Goal: Information Seeking & Learning: Learn about a topic

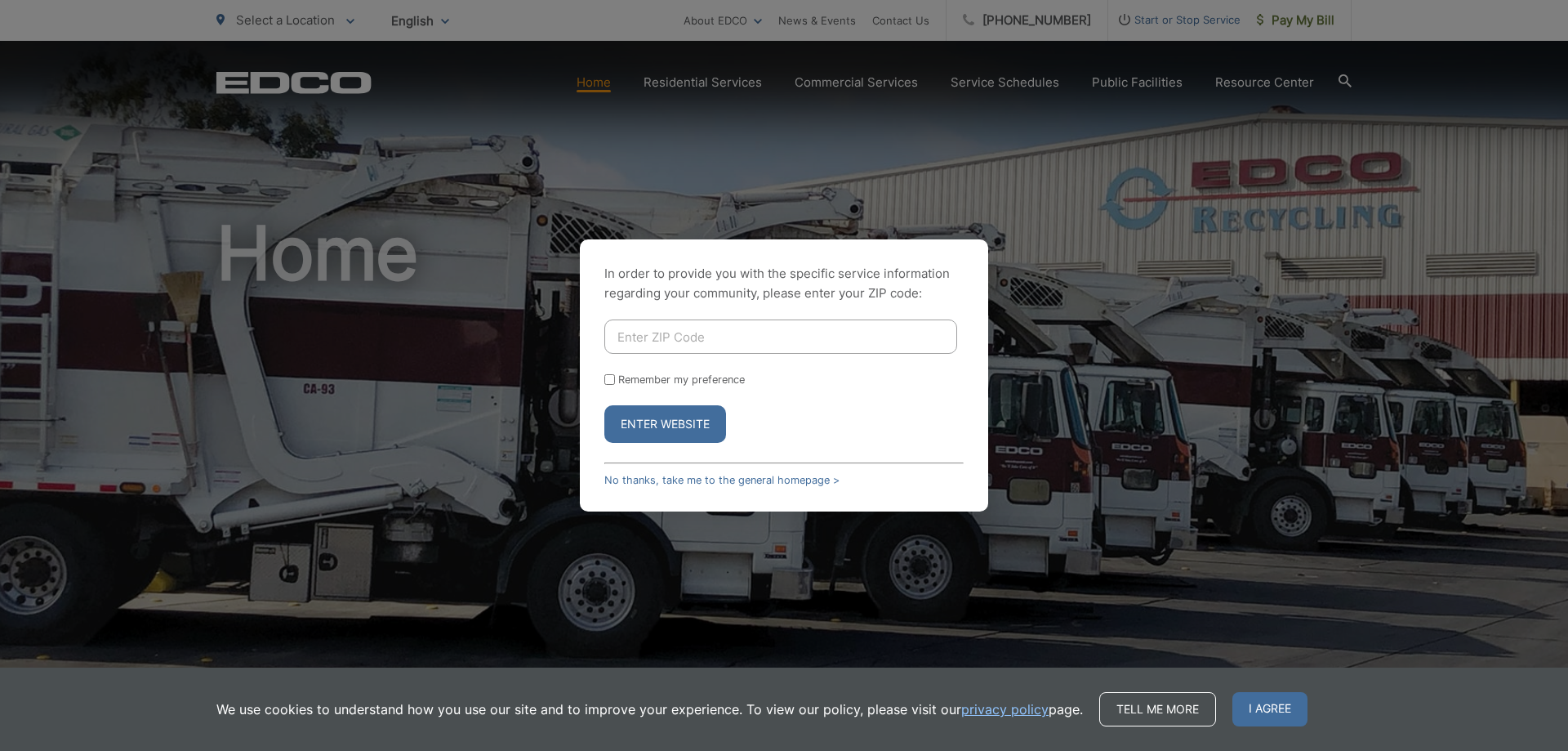
click at [619, 342] on input "Enter ZIP Code" at bounding box center [781, 337] width 353 height 34
type input "90621"
click at [681, 425] on button "Enter Website" at bounding box center [665, 424] width 121 height 38
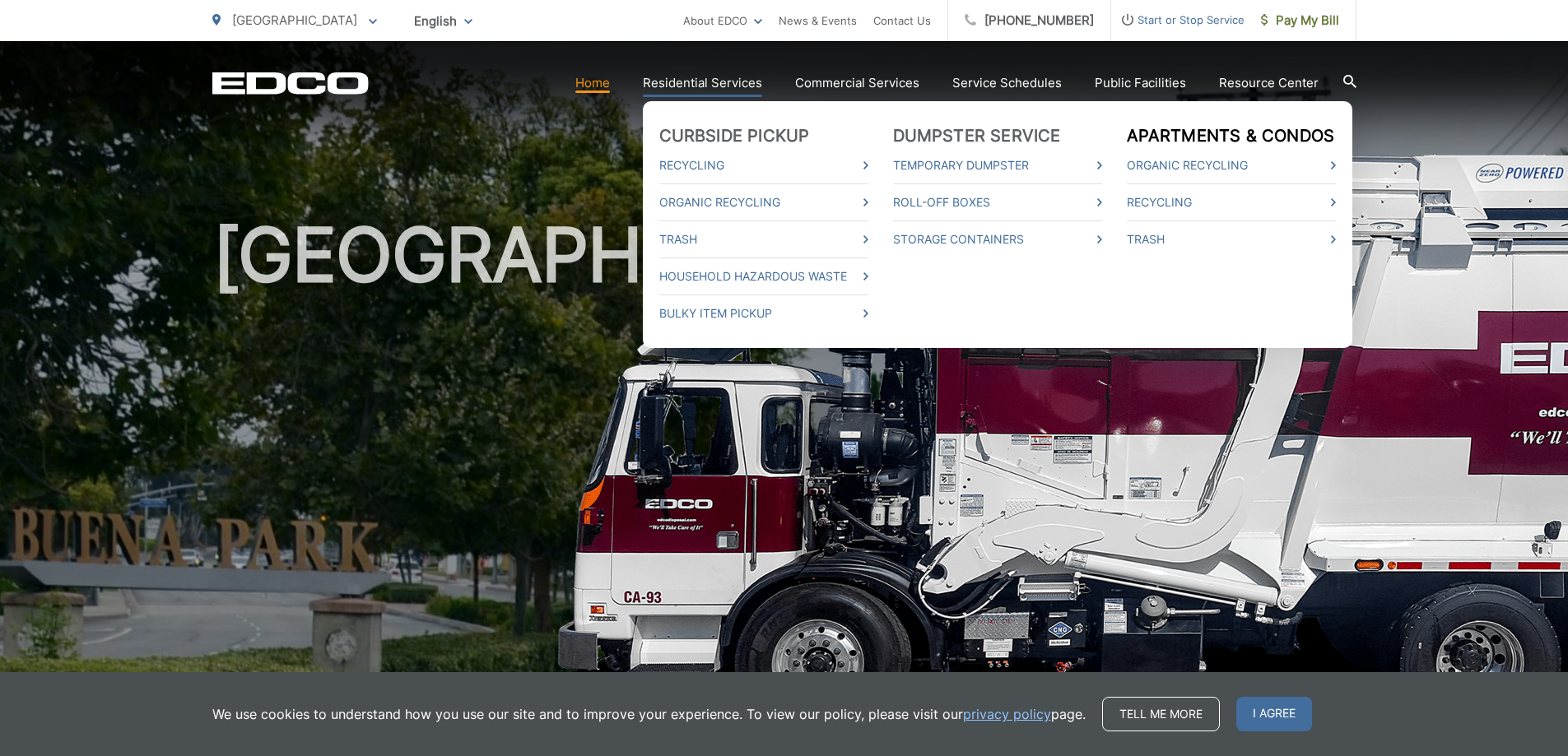
click at [1207, 136] on link "Apartments & Condos" at bounding box center [1231, 135] width 208 height 20
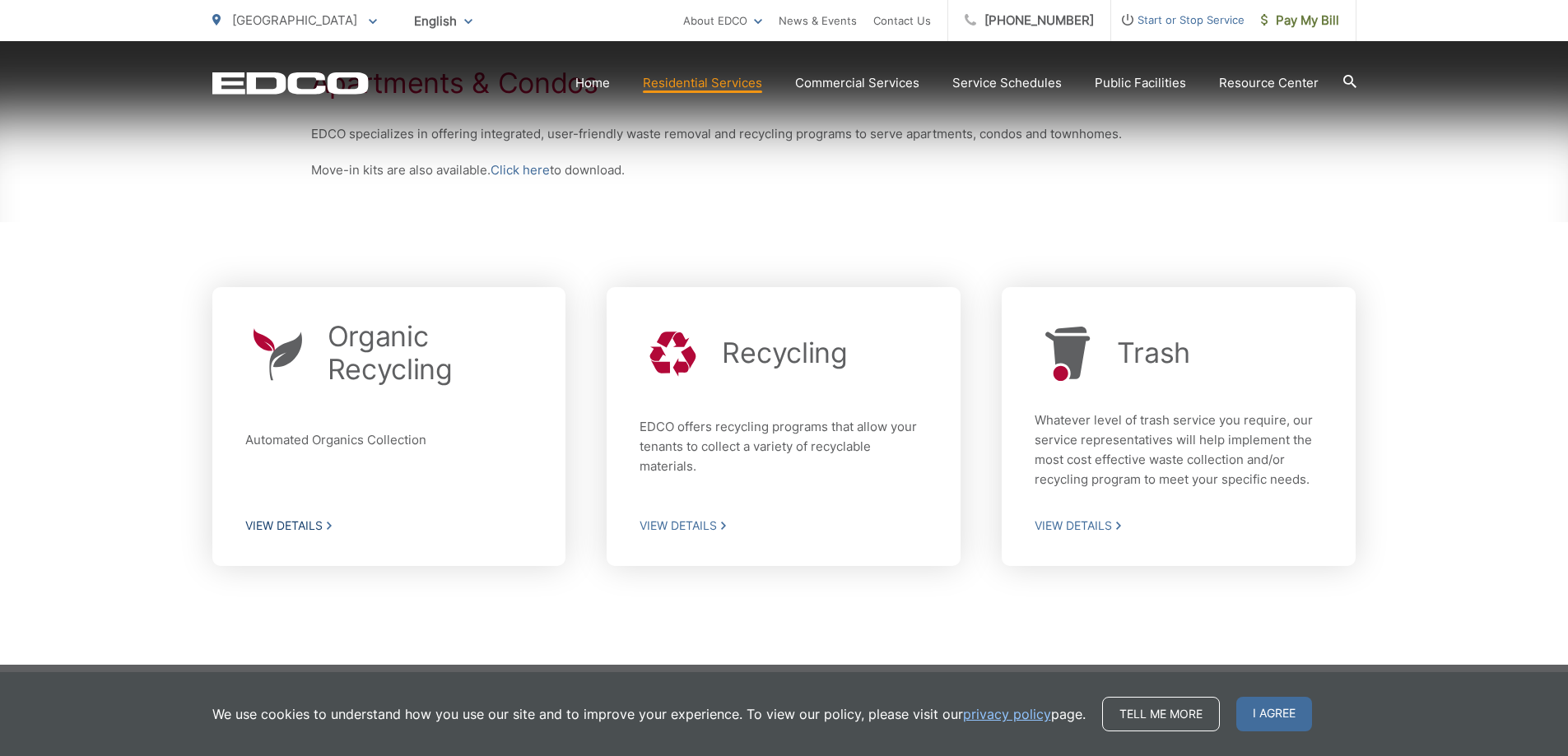
scroll to position [372, 0]
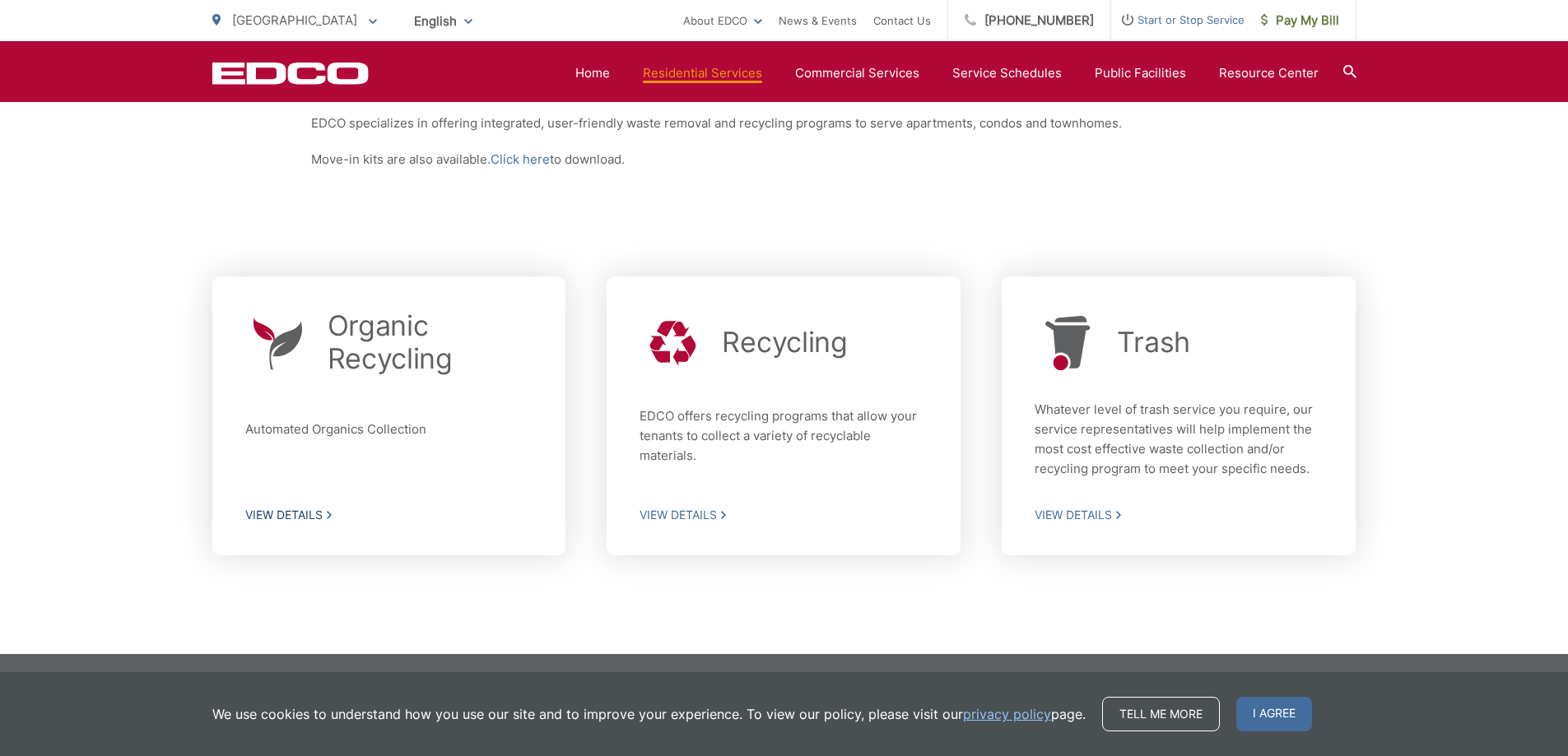
click at [292, 515] on span "View Details" at bounding box center [389, 514] width 288 height 15
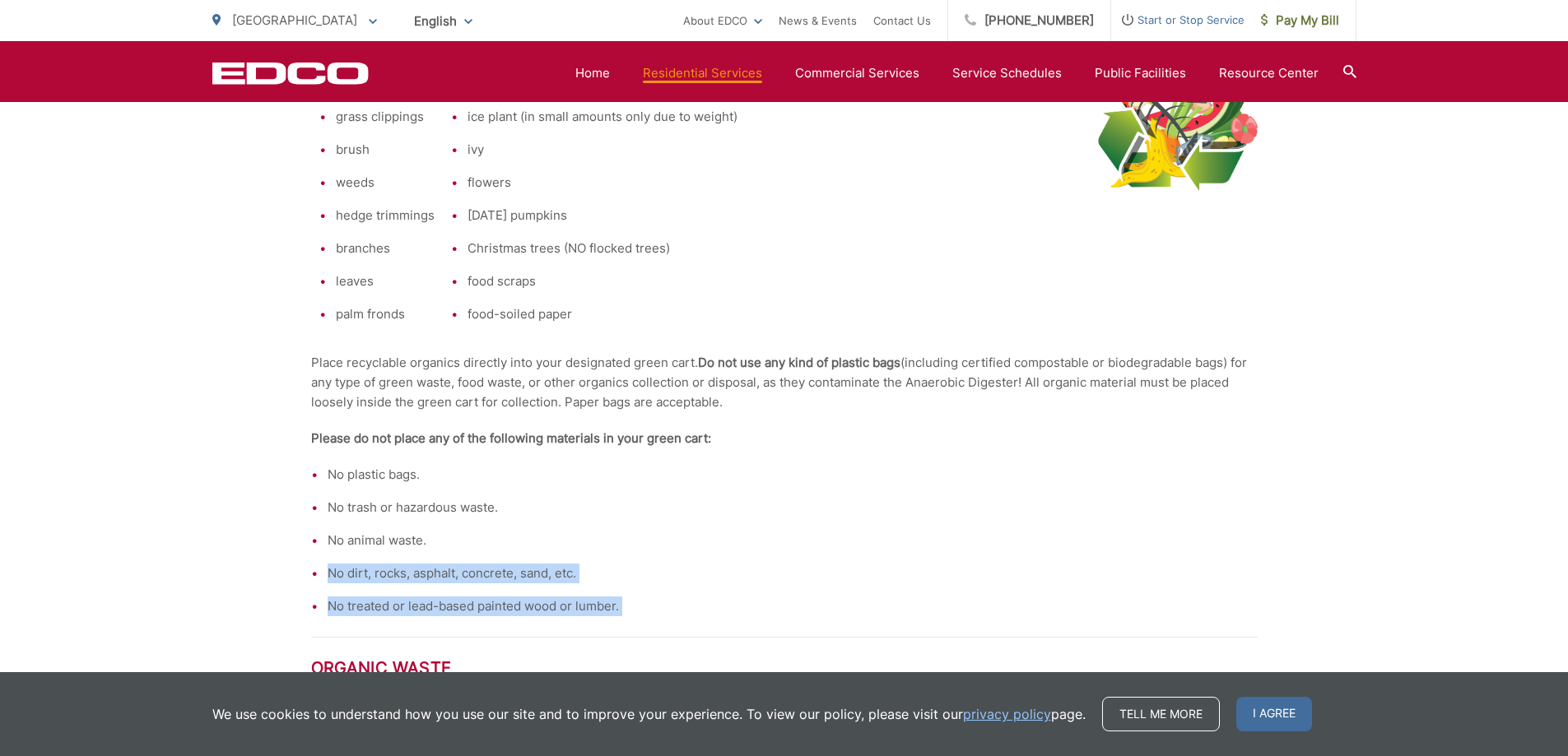
scroll to position [575, 0]
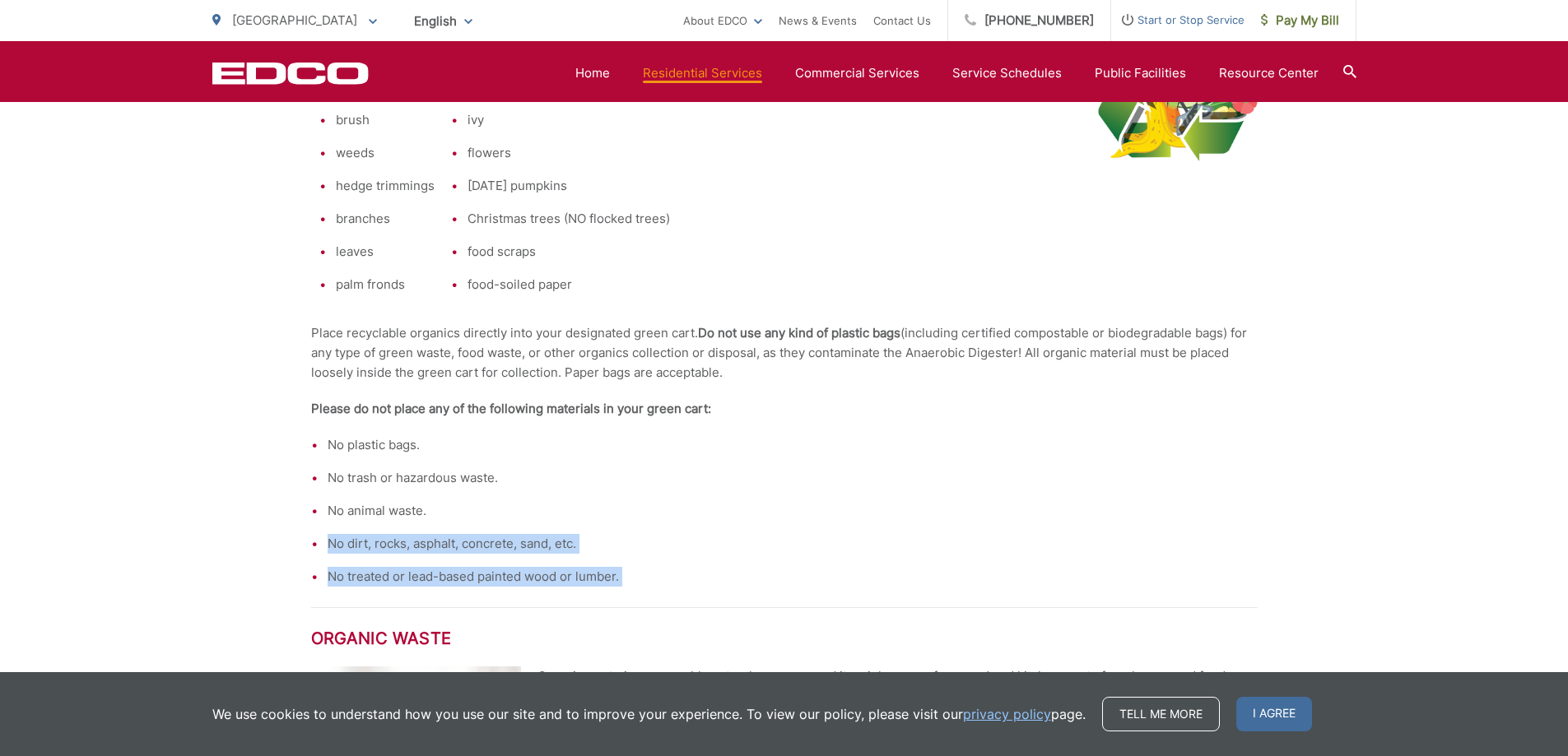
click at [725, 567] on li "No treated or lead-based painted wood or lumber." at bounding box center [793, 576] width 930 height 20
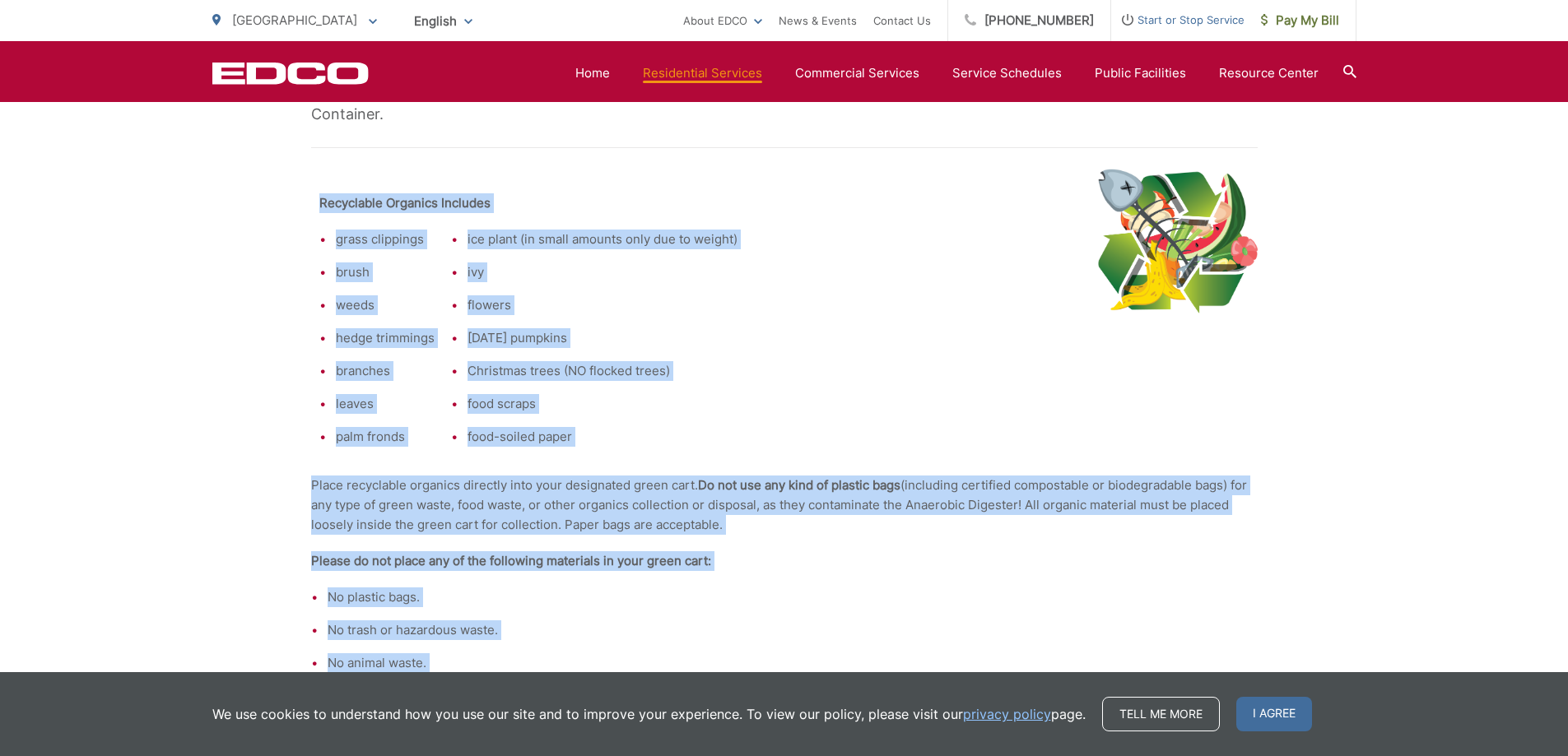
scroll to position [329, 0]
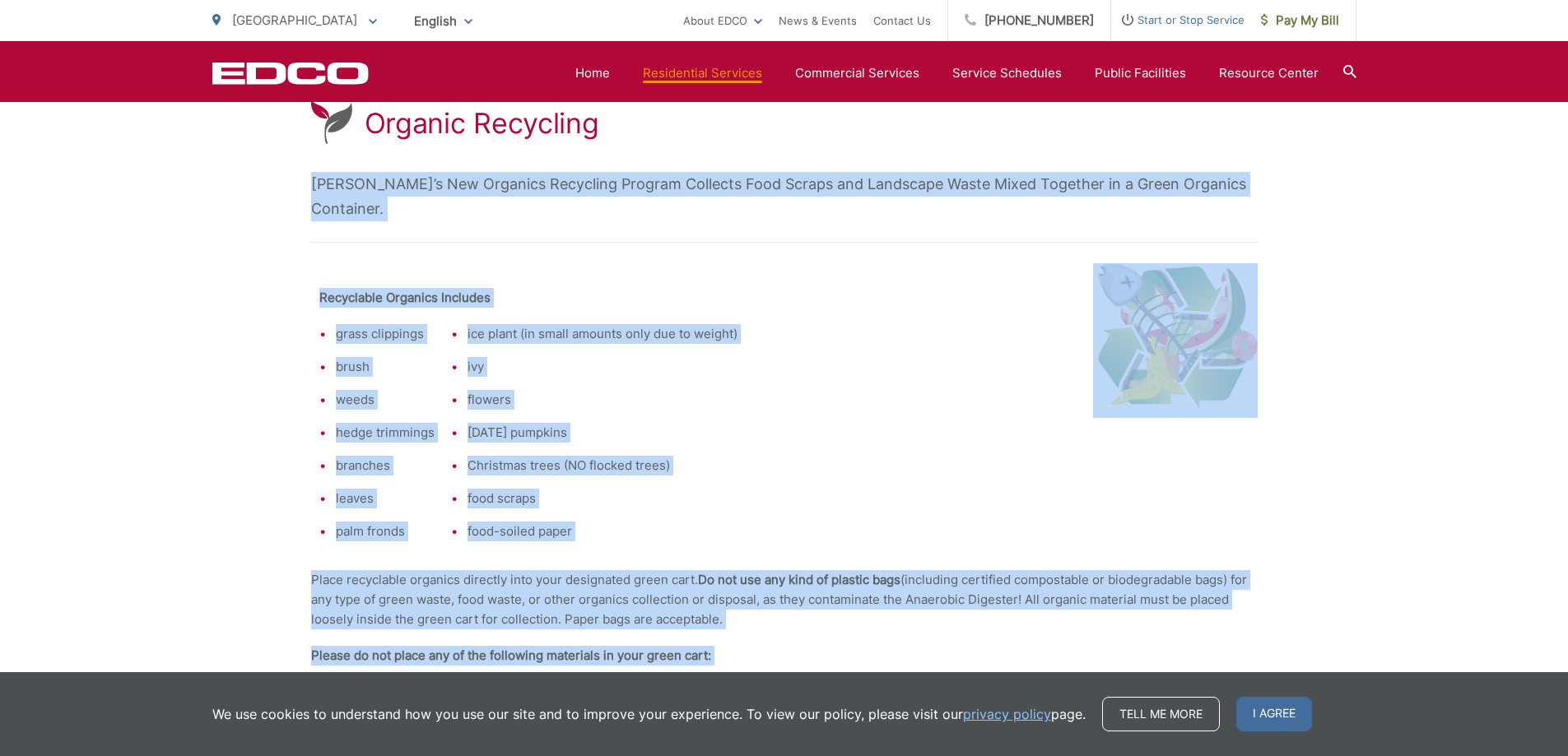
drag, startPoint x: 643, startPoint y: 558, endPoint x: 300, endPoint y: 176, distance: 513.4
copy div "EDCO’s New Organics Recycling Program Collects Food Scraps and Landscape Waste …"
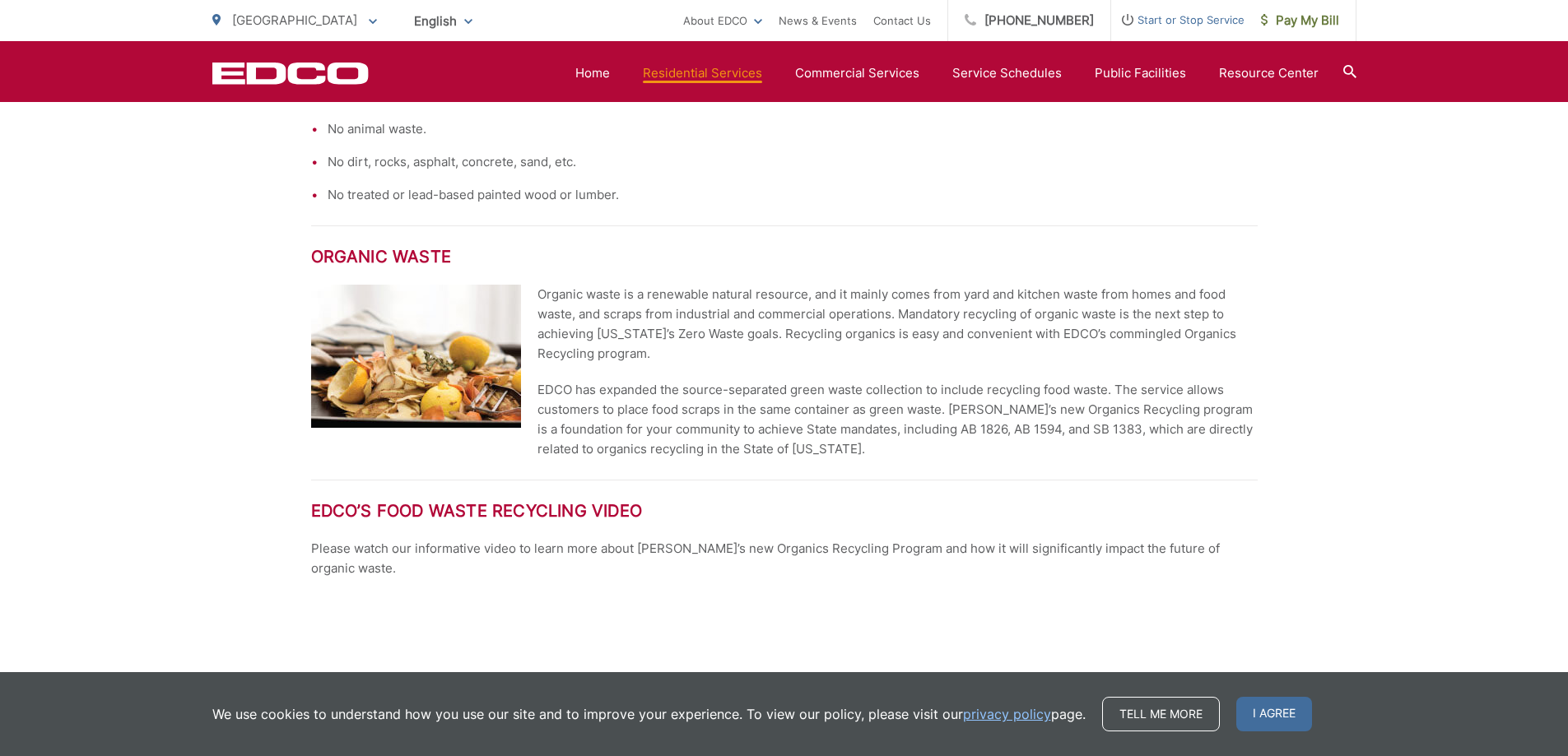
scroll to position [987, 0]
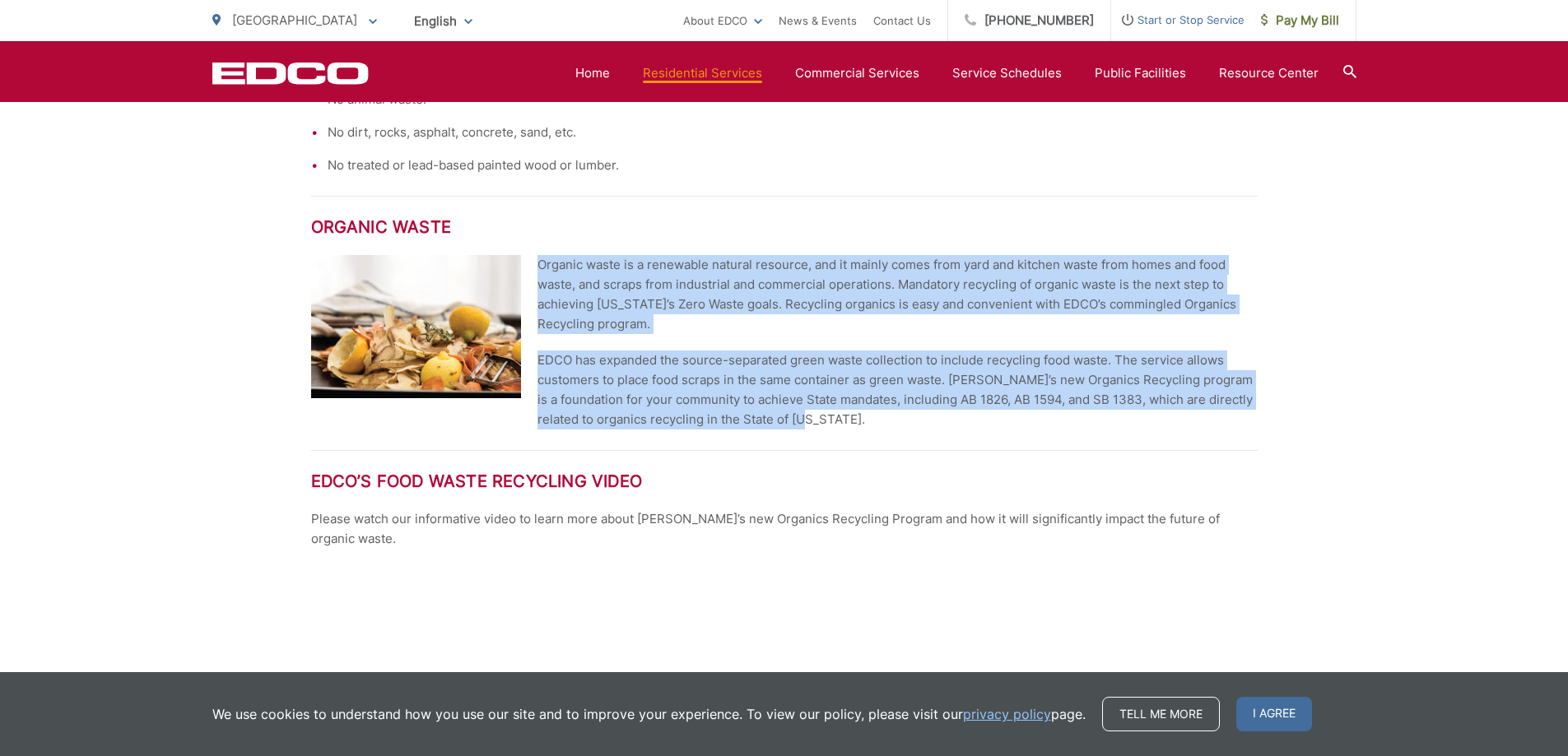
drag, startPoint x: 855, startPoint y: 403, endPoint x: 537, endPoint y: 237, distance: 358.7
click at [537, 255] on div "Organic waste is a renewable natural resource, and it mainly comes from yard an…" at bounding box center [897, 341] width 720 height 175
copy div "Organic waste is a renewable natural resource, and it mainly comes from yard an…"
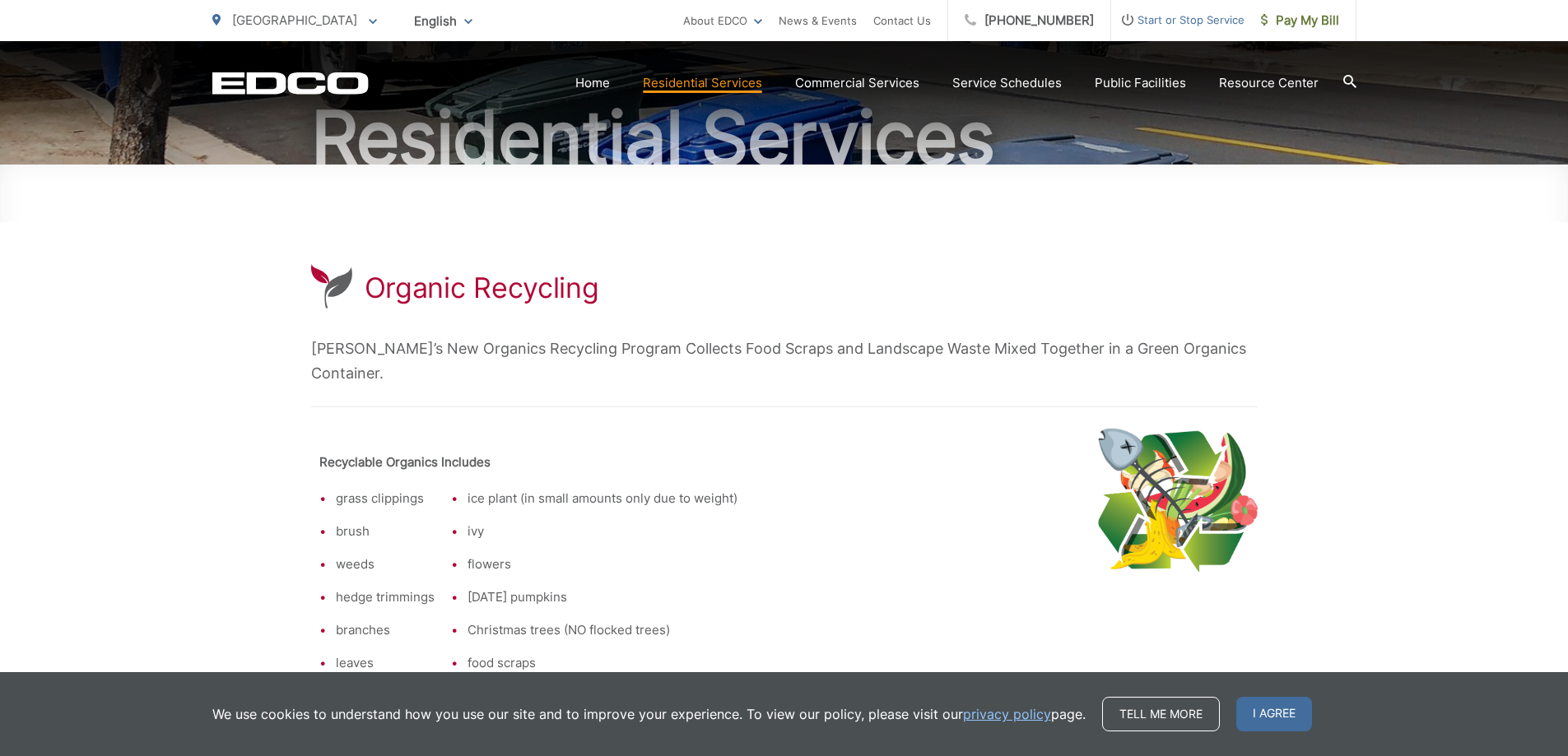
scroll to position [0, 0]
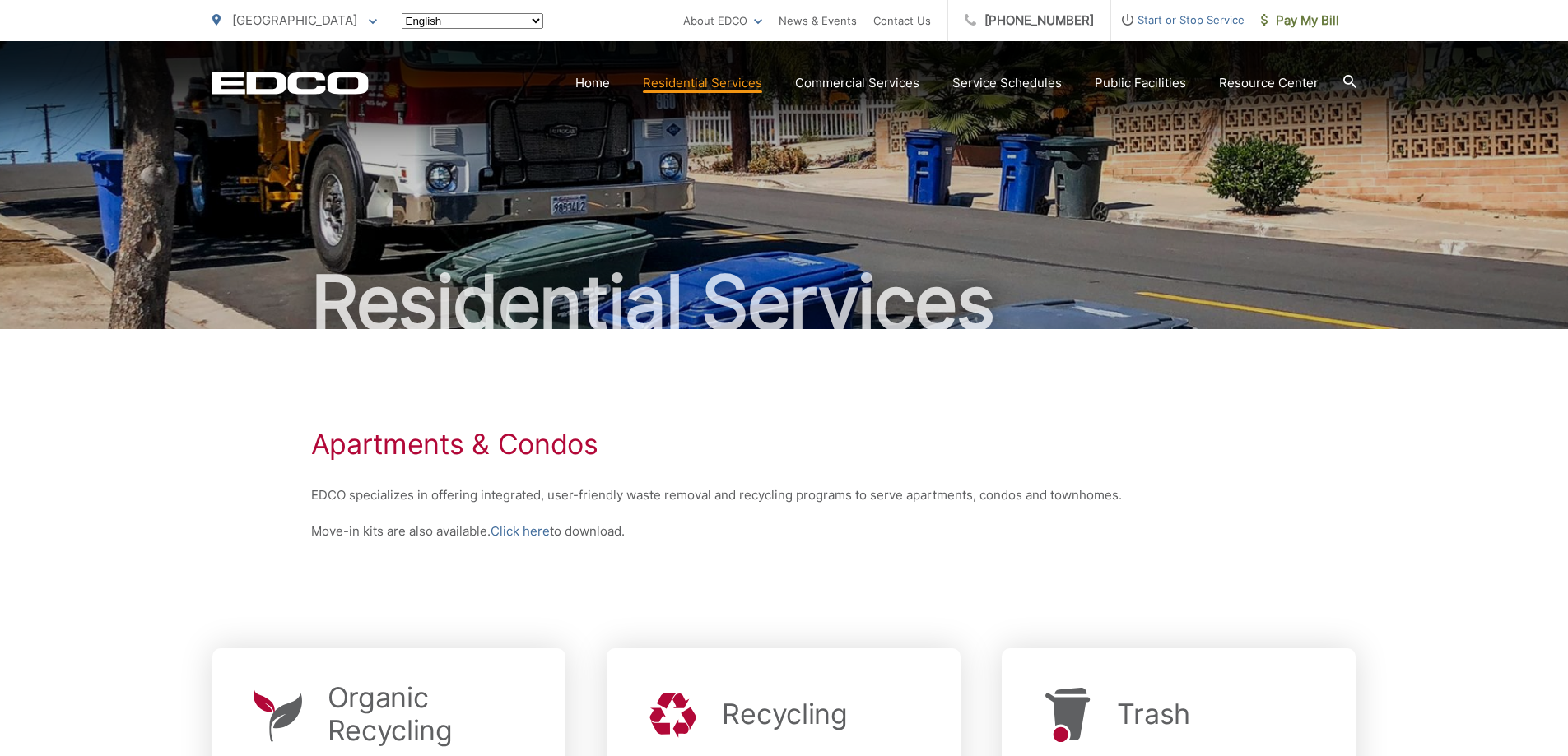
scroll to position [372, 0]
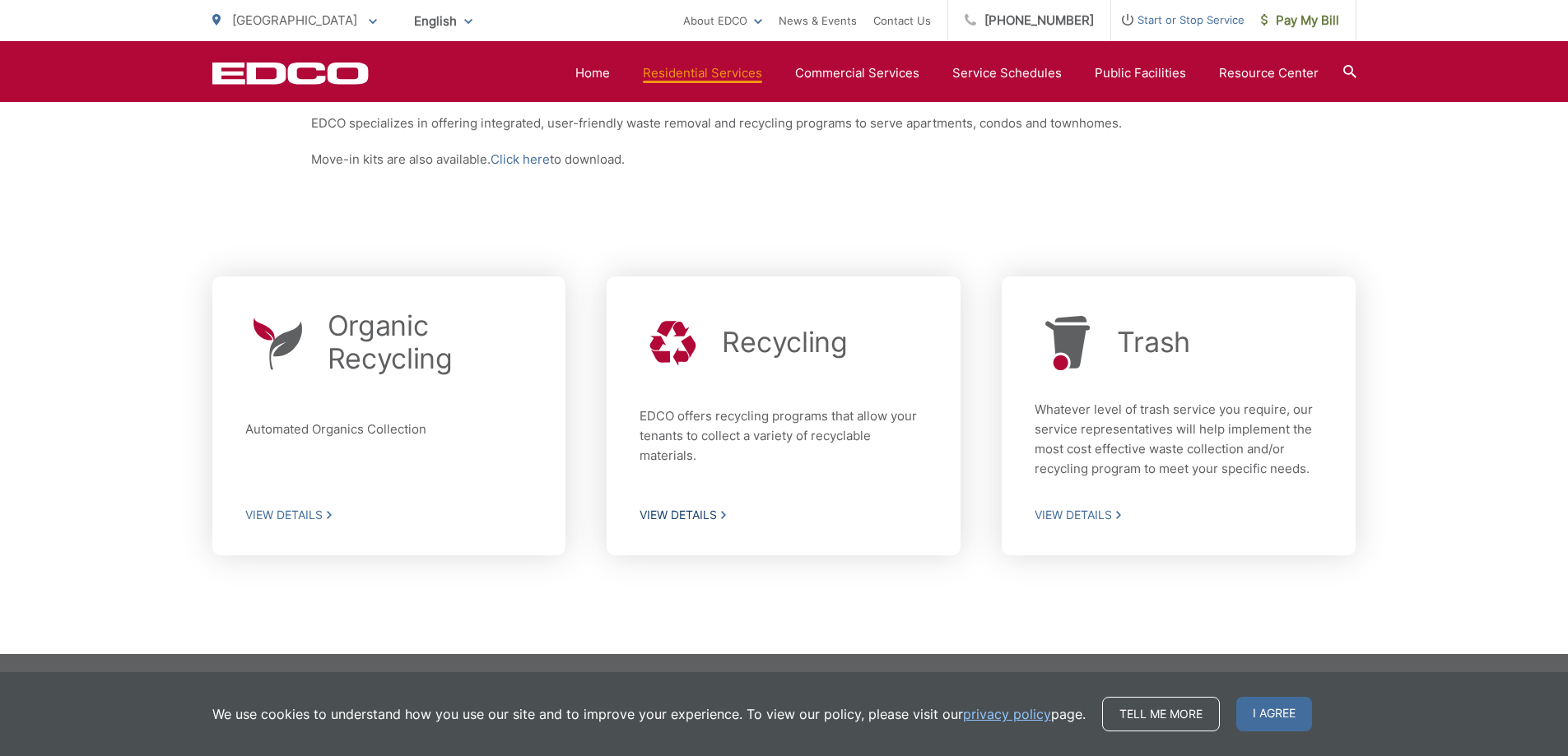
click at [684, 516] on span "View Details" at bounding box center [783, 514] width 288 height 15
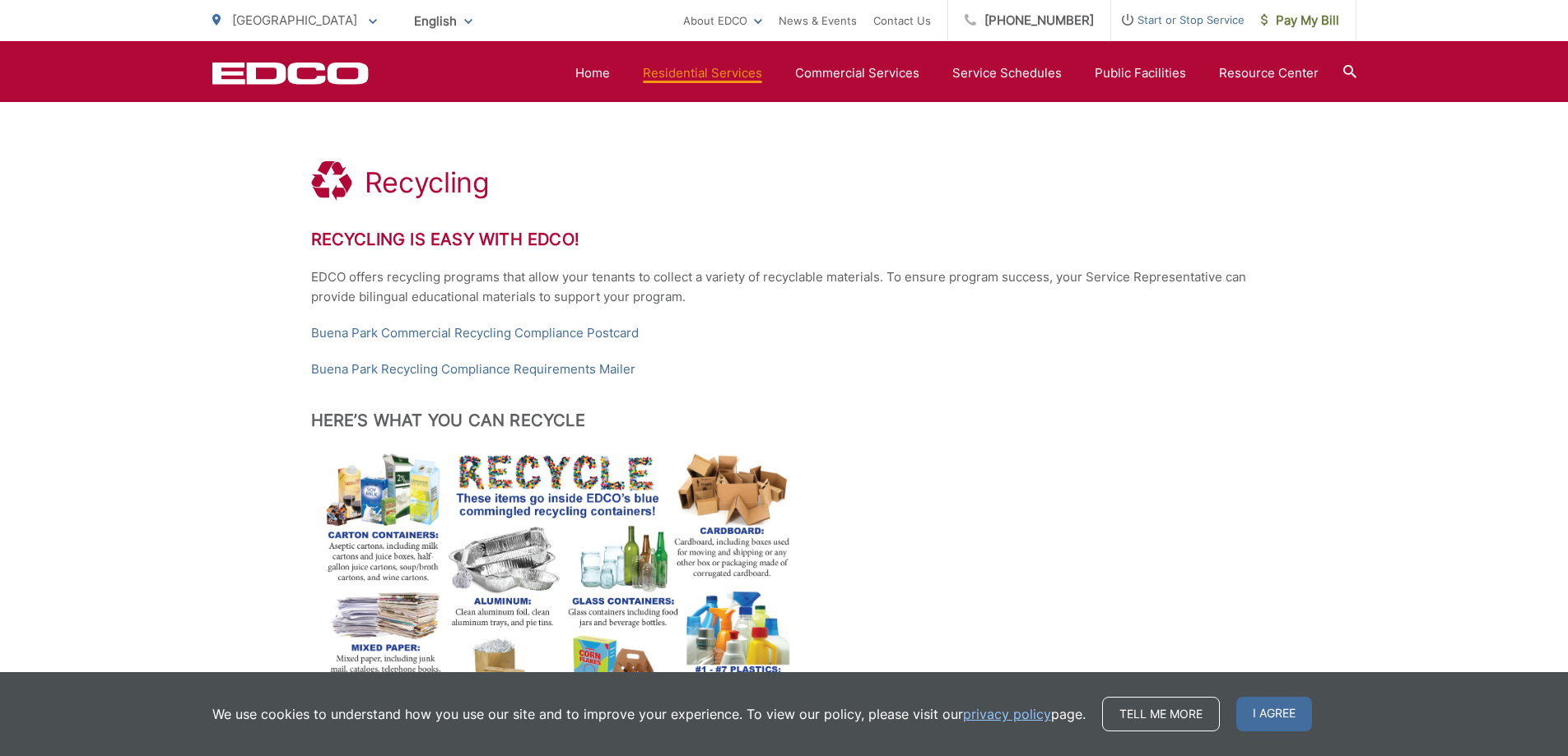
scroll to position [247, 0]
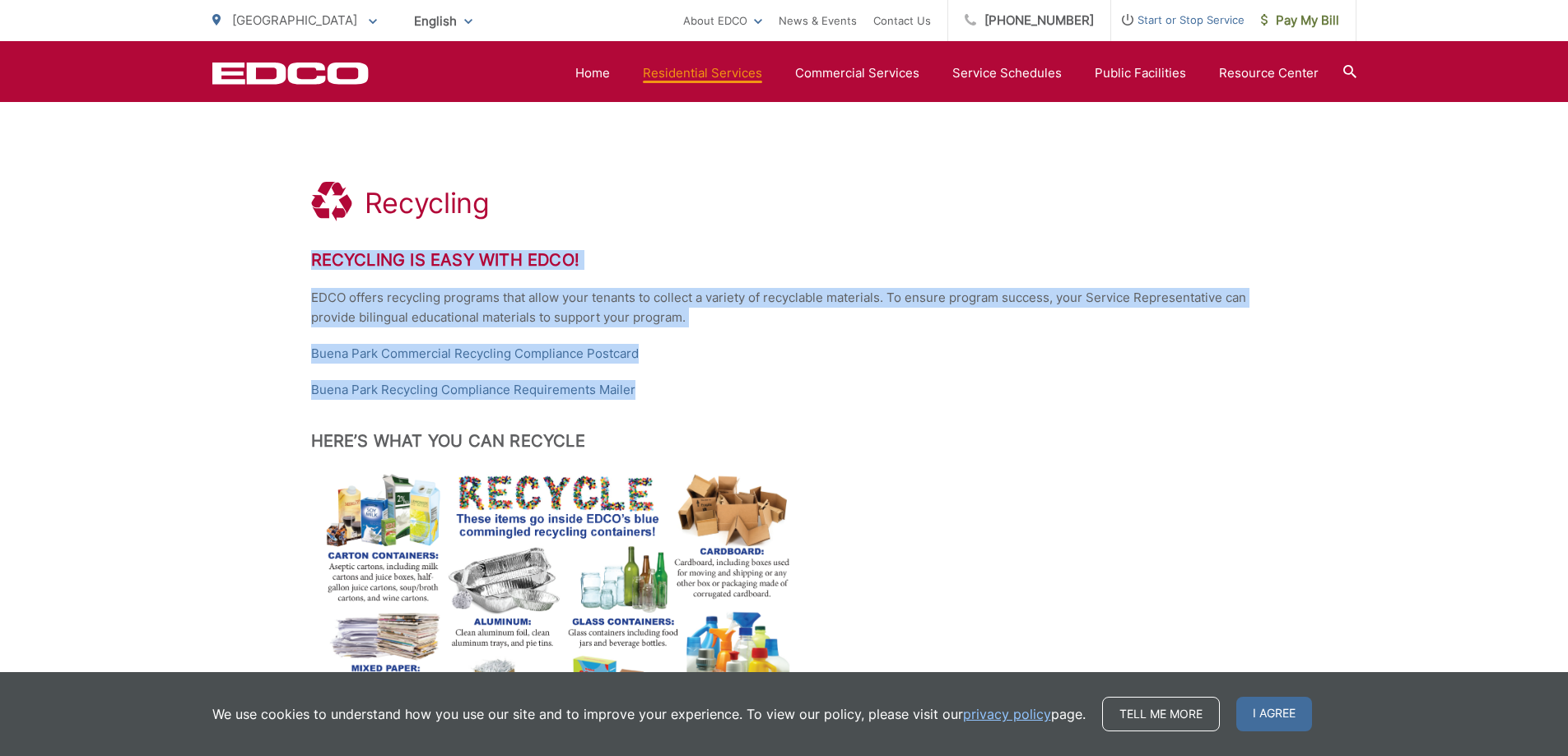
drag, startPoint x: 641, startPoint y: 392, endPoint x: 302, endPoint y: 227, distance: 377.0
copy div "Recycling is Easy with EDCO! EDCO offers recycling programs that allow your ten…"
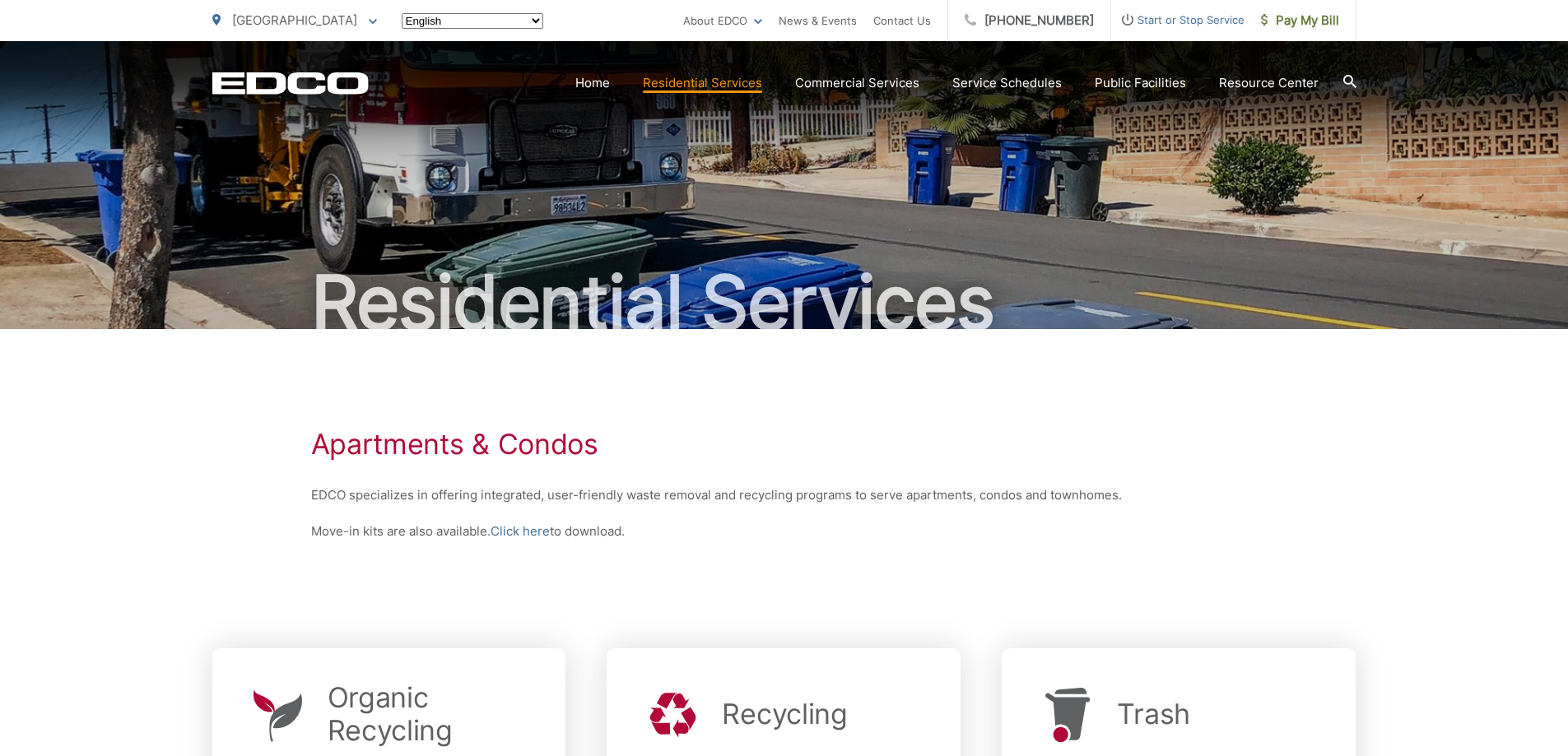
scroll to position [372, 0]
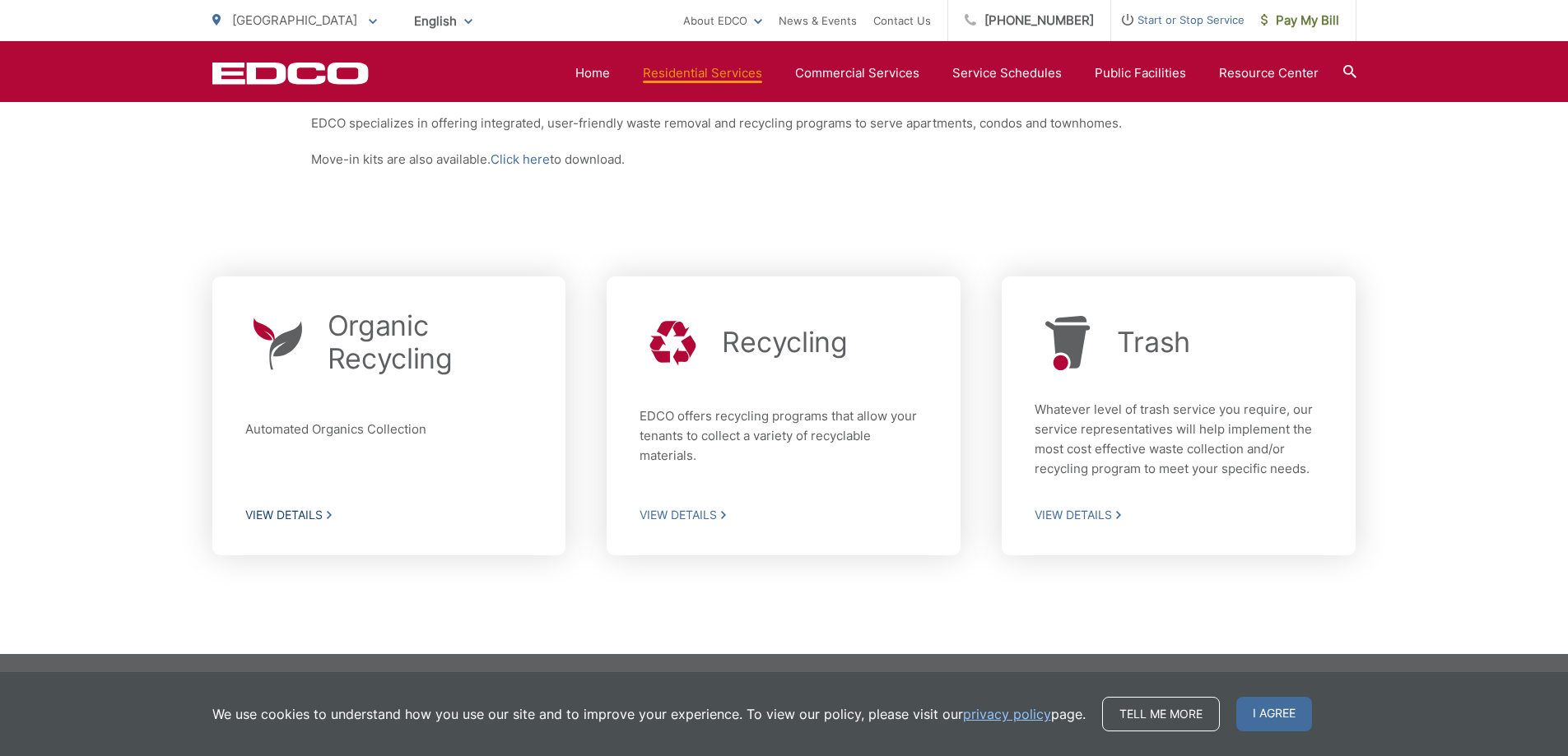
click at [367, 344] on h2 "Organic Recycling" at bounding box center [430, 342] width 206 height 66
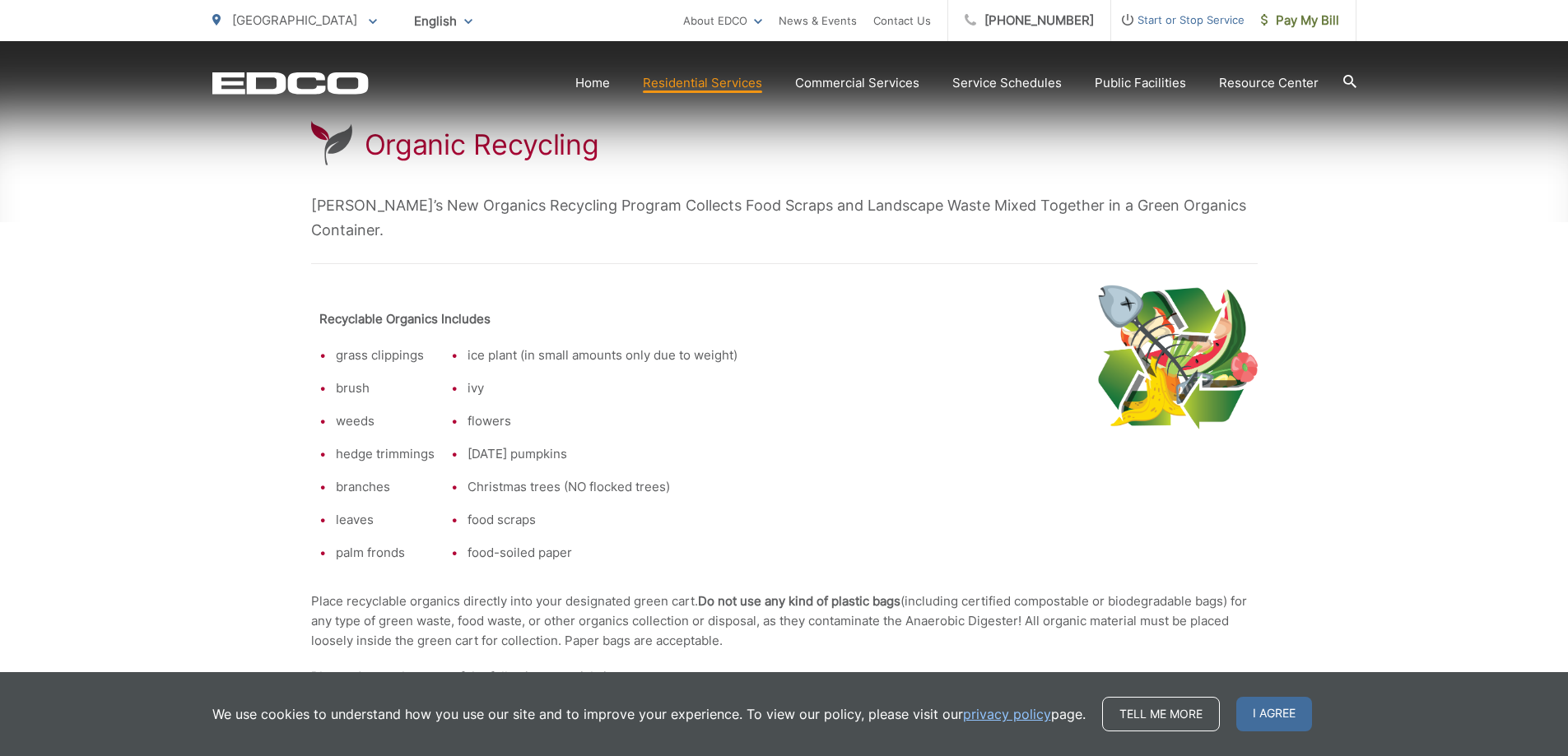
scroll to position [329, 0]
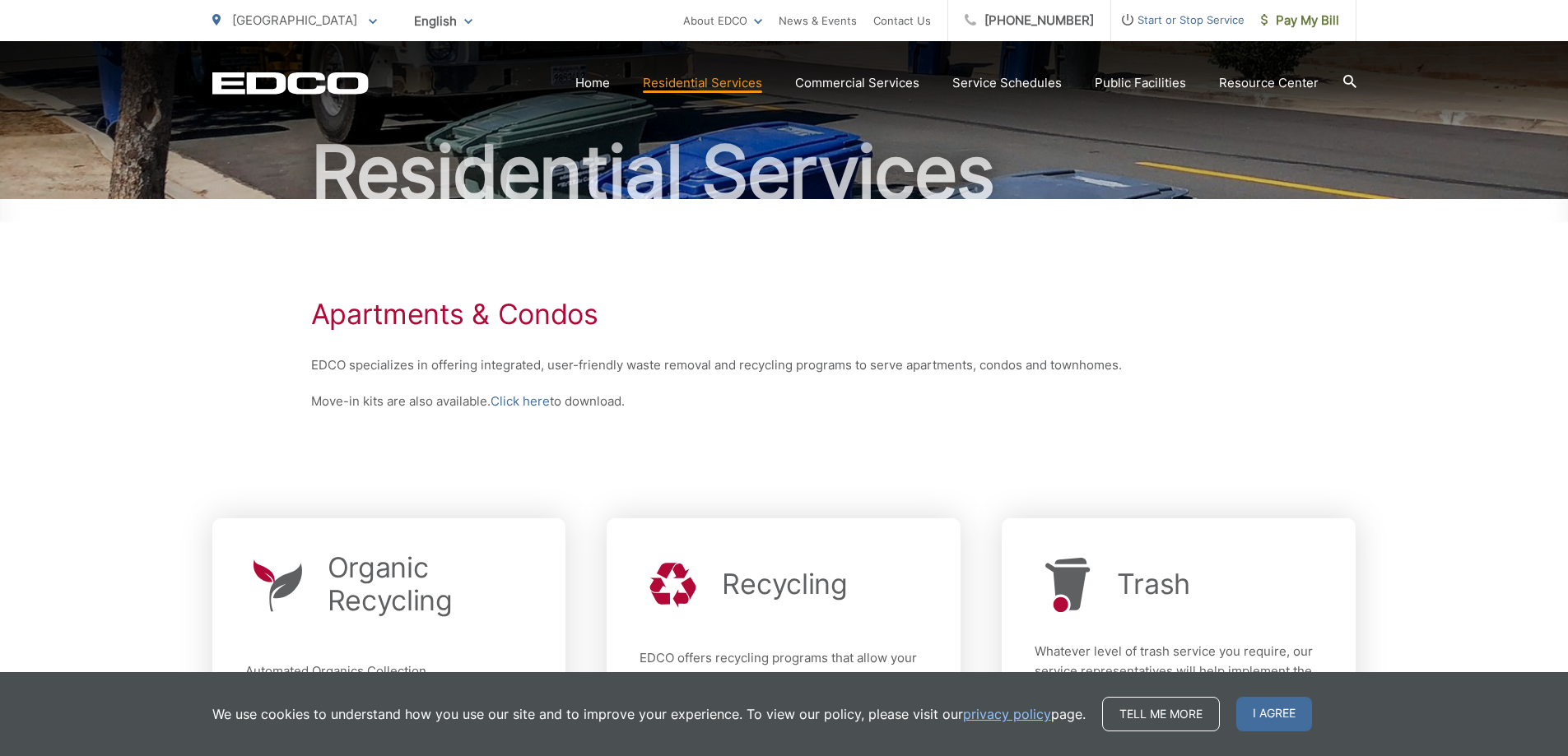
scroll to position [125, 0]
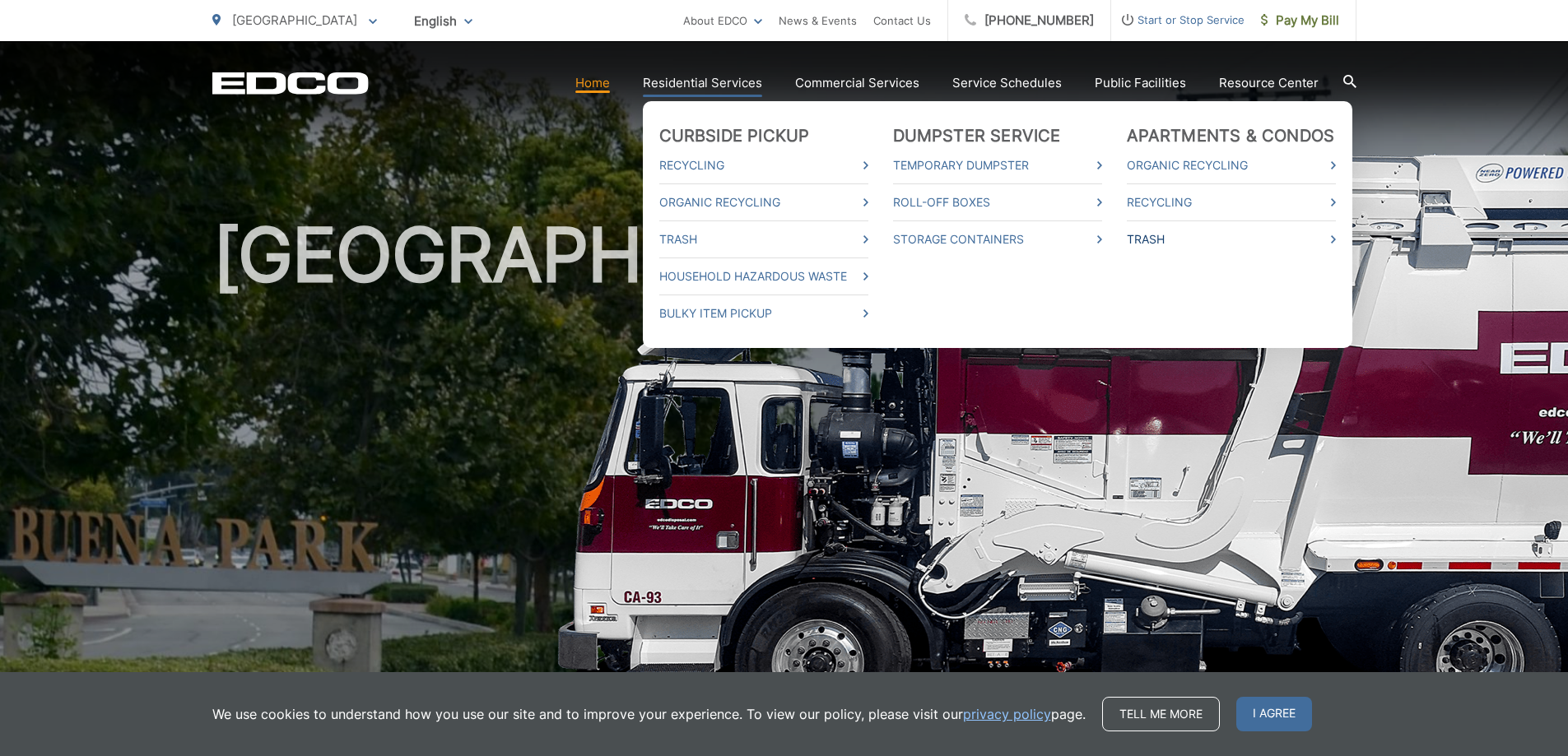
click at [1157, 234] on link "Trash" at bounding box center [1231, 239] width 209 height 20
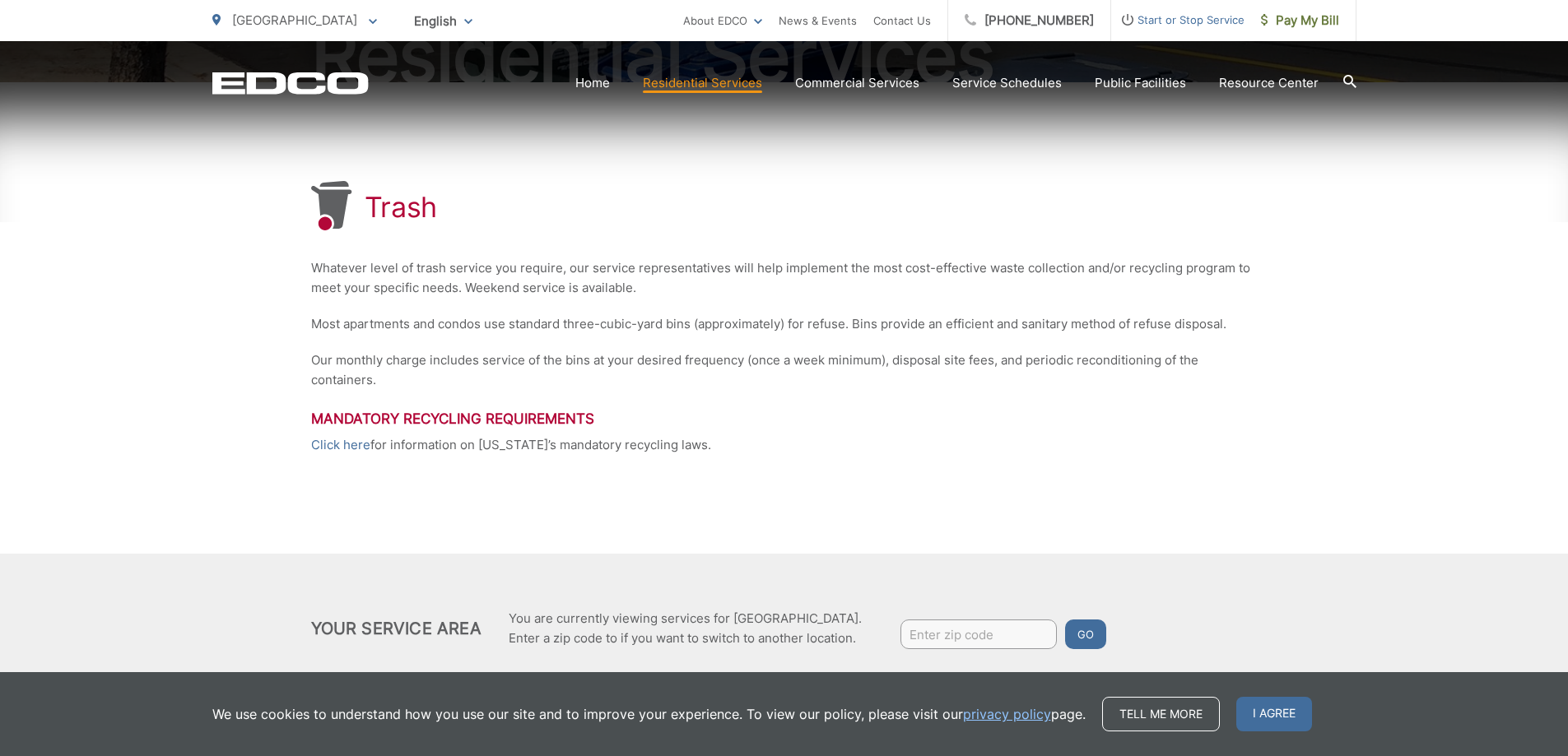
scroll to position [295, 0]
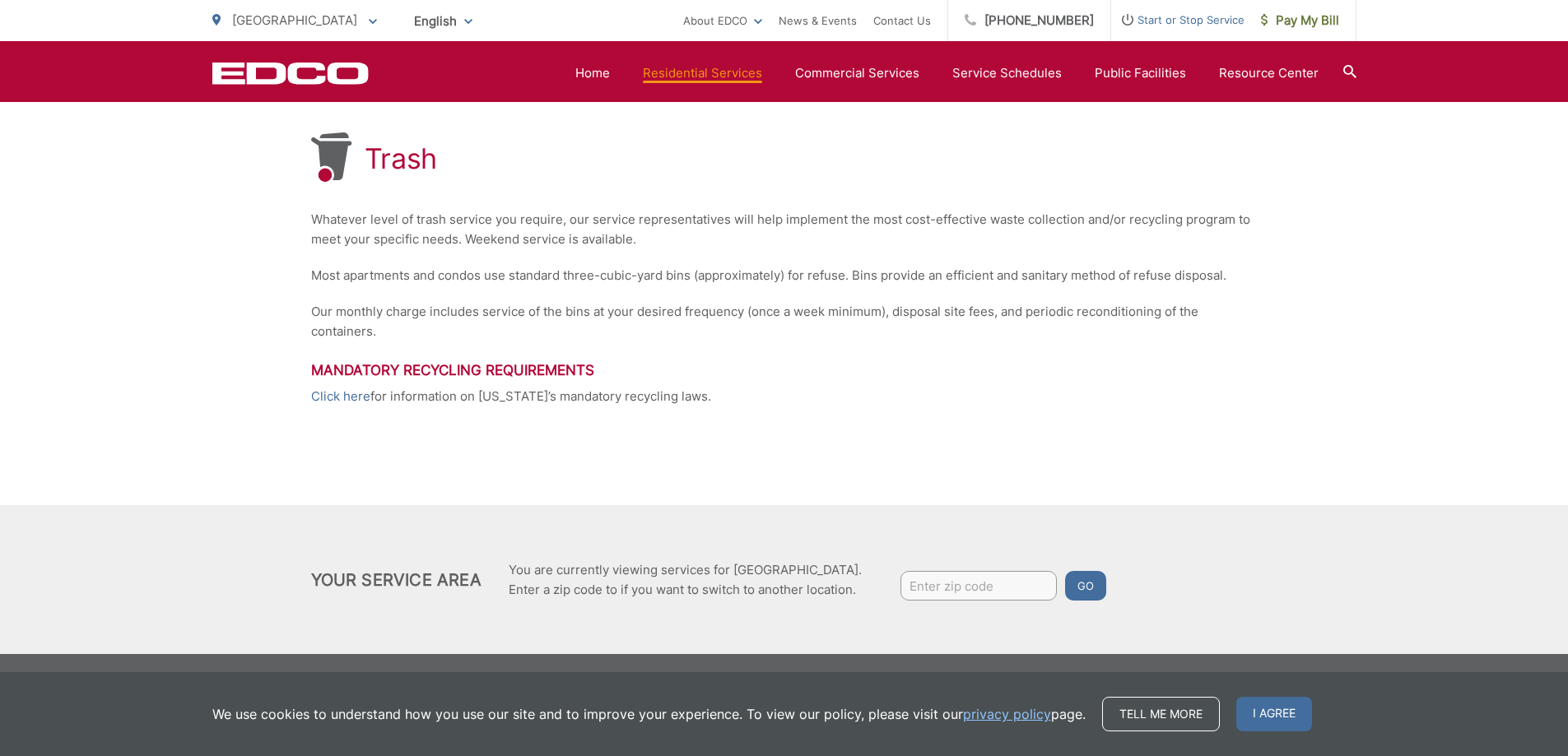
drag, startPoint x: 709, startPoint y: 397, endPoint x: 250, endPoint y: 217, distance: 493.0
click at [250, 217] on div "Trash Whatever level of trash service you require, our service representatives …" at bounding box center [784, 343] width 1568 height 620
copy div "Whatever level of trash service you require, our service representatives will h…"
